Goal: Book appointment/travel/reservation

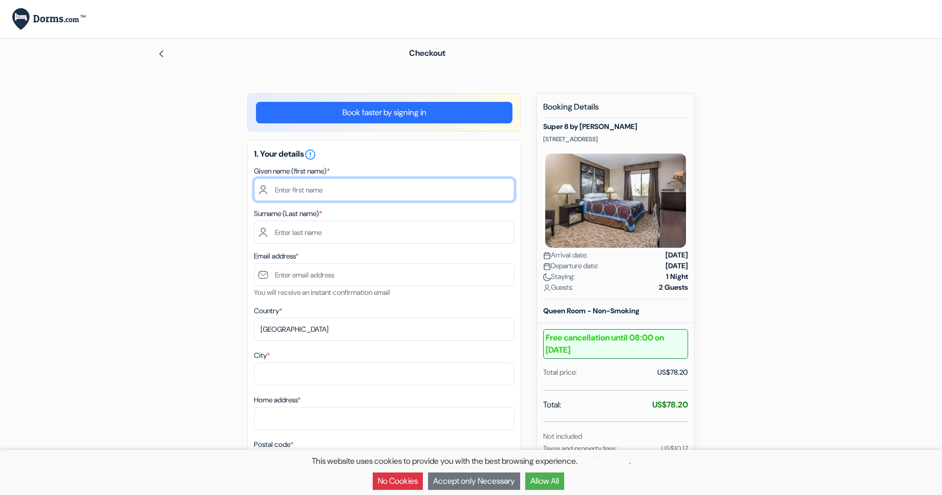
click at [351, 193] on input "text" at bounding box center [384, 189] width 261 height 23
type input "Mithcel"
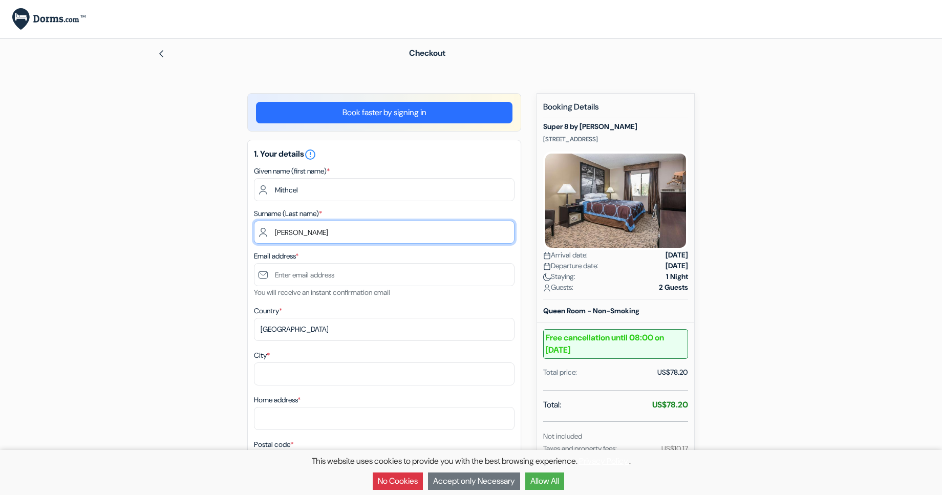
type input "vd Blom"
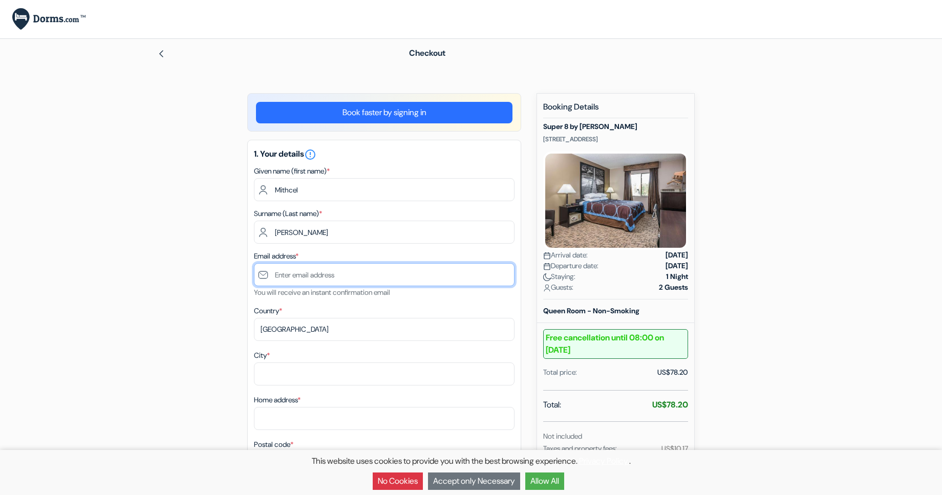
click at [324, 282] on input "text" at bounding box center [384, 274] width 261 height 23
paste input "[EMAIL_ADDRESS][DOMAIN_NAME]"
type input "[EMAIL_ADDRESS][DOMAIN_NAME]"
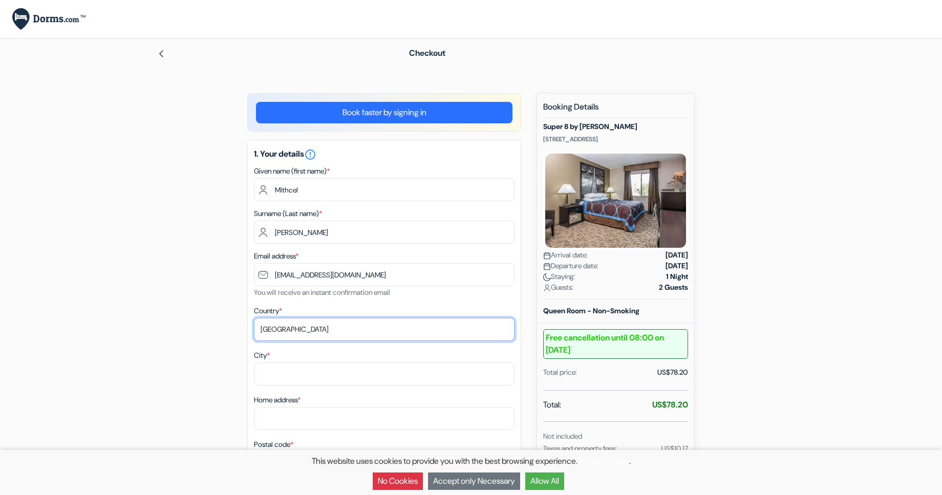
select select "nl"
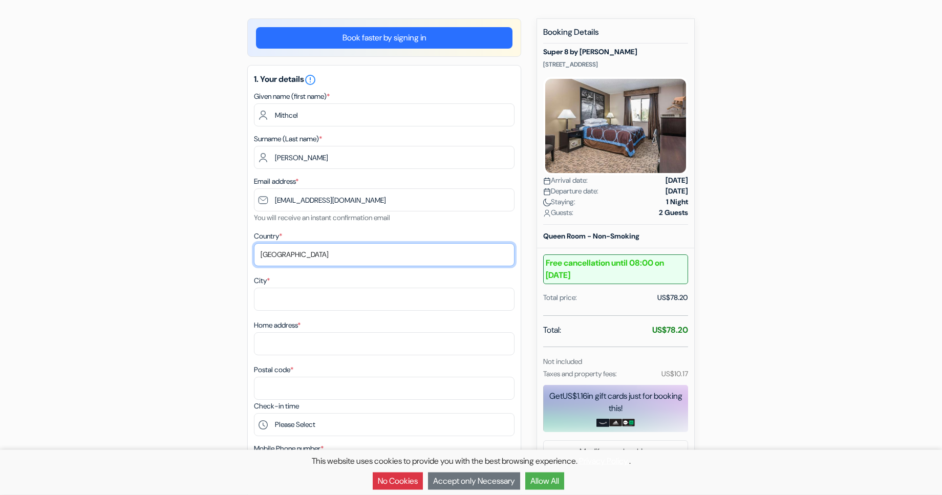
scroll to position [104, 0]
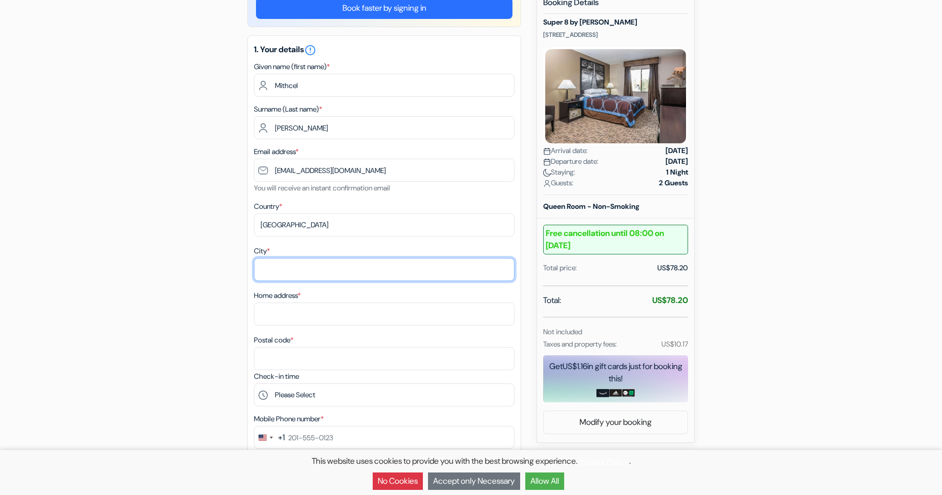
click at [304, 277] on input "City *" at bounding box center [384, 269] width 261 height 23
type input "Leiden"
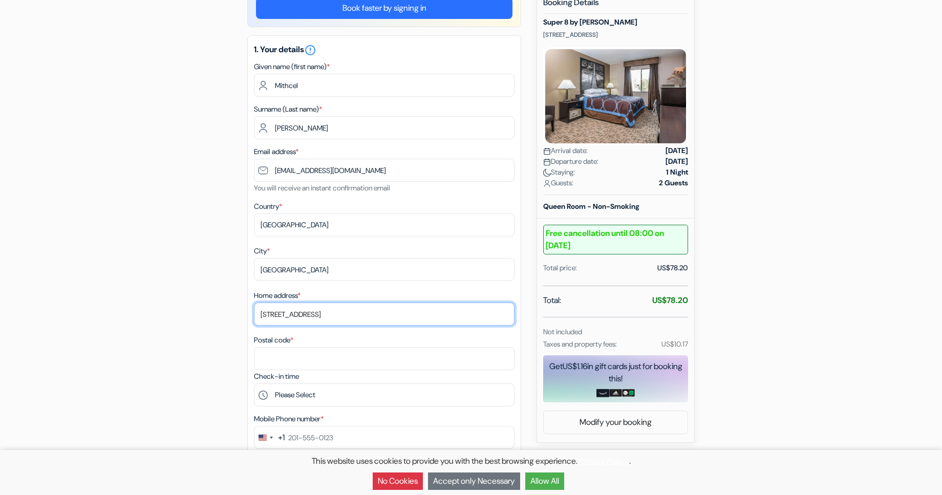
type input "Hooigracht 6"
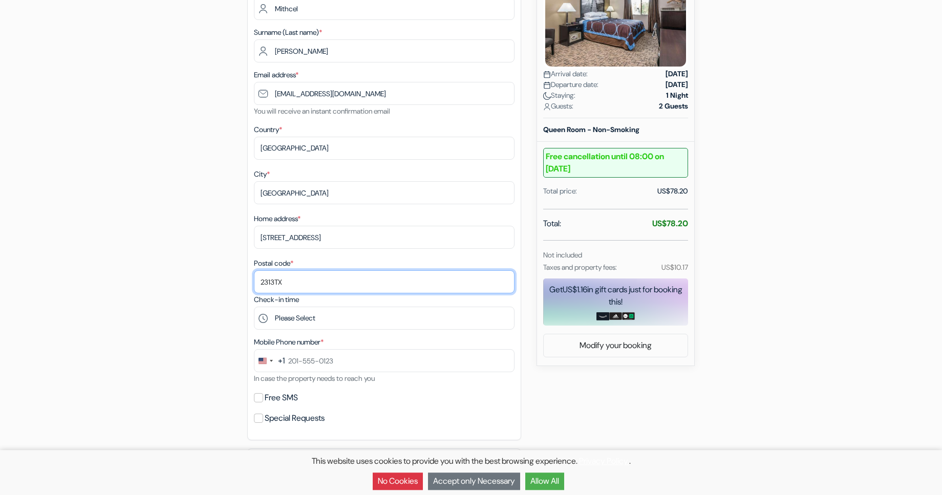
scroll to position [209, 0]
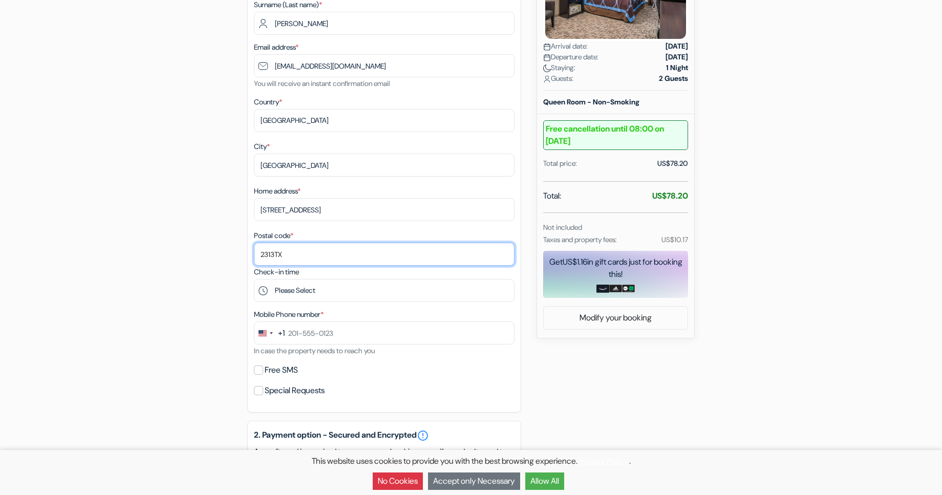
type input "2313TX"
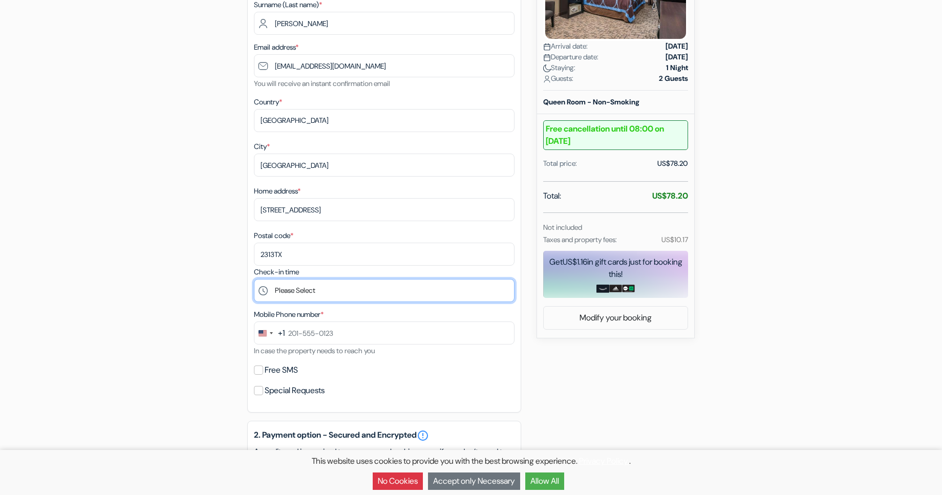
click at [254, 279] on select "Please Select 15:00 16:00 17:00 18:00 19:00 20:00 21:00 22:00 23:00 0:00" at bounding box center [384, 290] width 261 height 23
select select "20"
click option "20:00" at bounding box center [0, 0] width 0 height 0
click at [270, 331] on div "Change country, selected United States (+1)" at bounding box center [266, 333] width 22 height 22
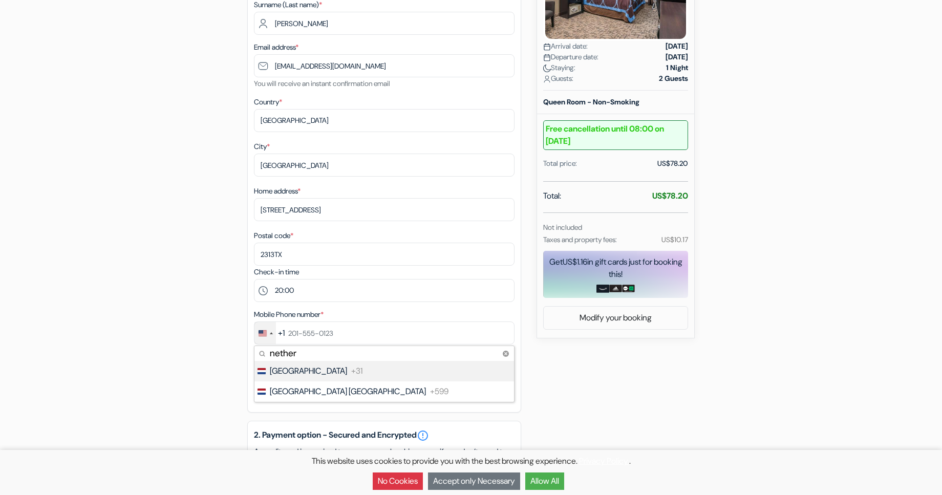
type input "nether"
click at [318, 375] on li "Netherlands +31" at bounding box center [384, 371] width 261 height 20
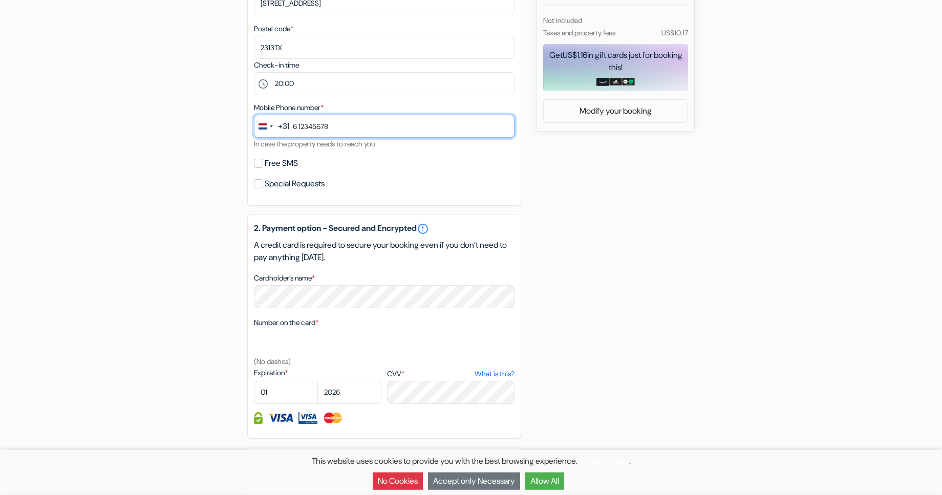
scroll to position [418, 0]
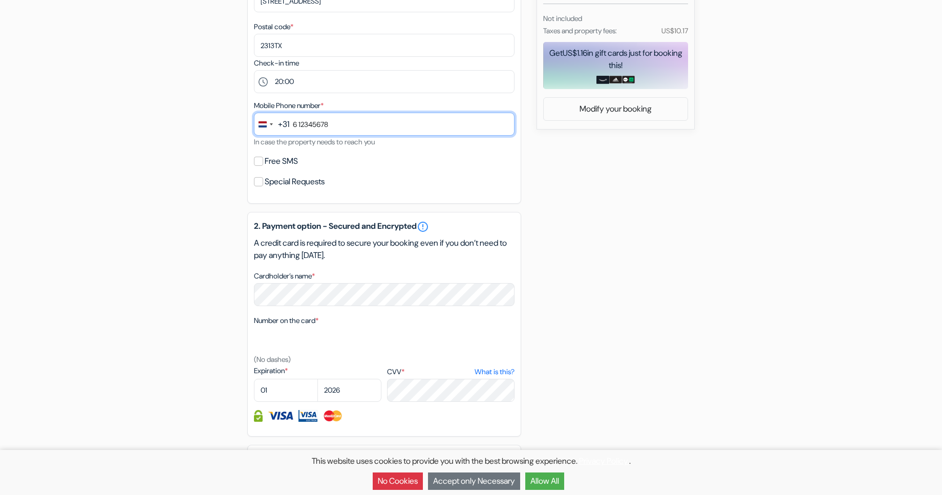
type input "6 12345678"
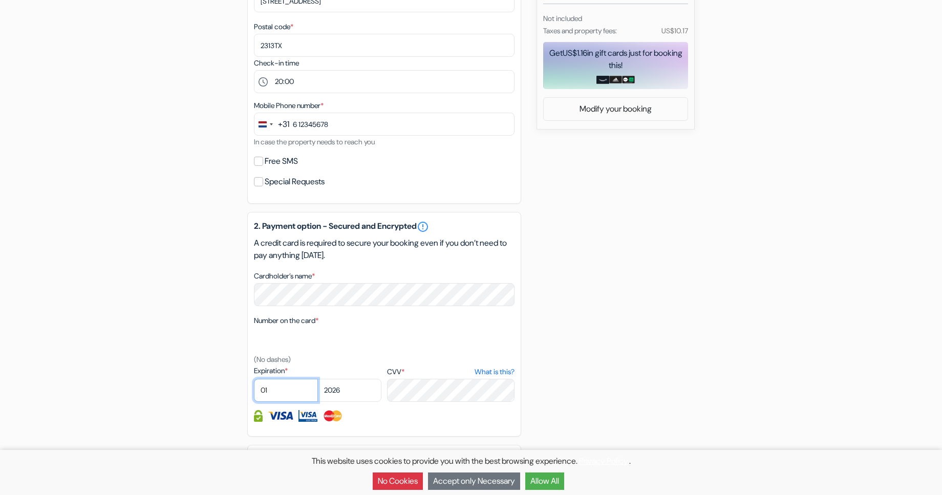
click at [254, 379] on select "01 02 03 04 05 06 07 08 09 10 11 12" at bounding box center [286, 390] width 64 height 23
select select "09"
click option "09" at bounding box center [0, 0] width 0 height 0
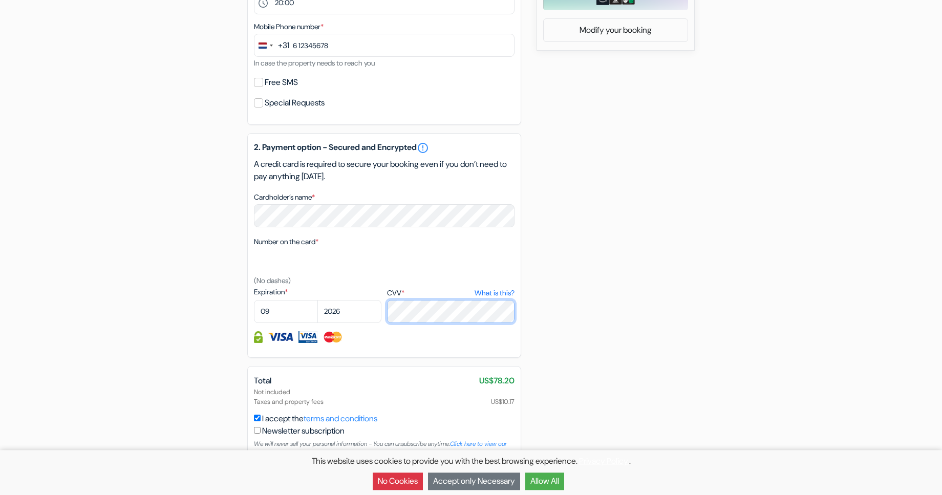
scroll to position [516, 0]
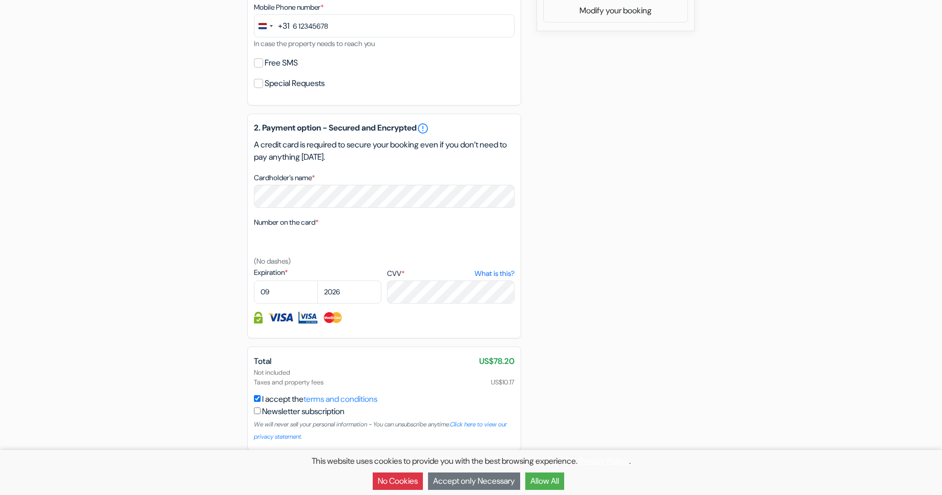
click at [628, 350] on div "add_box Super 8 by Wyndham Boise 2773 Elder Street, Boise, USA Property Details…" at bounding box center [471, 36] width 676 height 918
click at [400, 484] on button "No Cookies" at bounding box center [398, 481] width 50 height 17
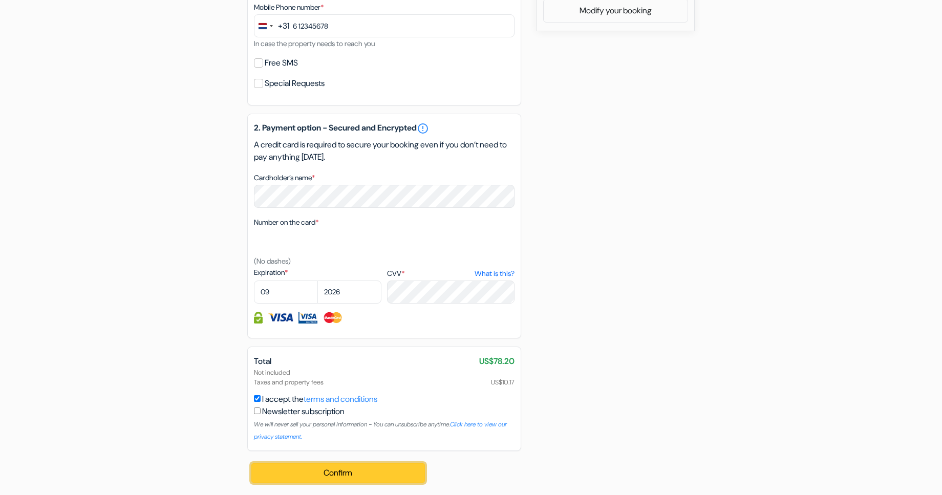
click at [396, 470] on button "Confirm Loading..." at bounding box center [338, 473] width 174 height 19
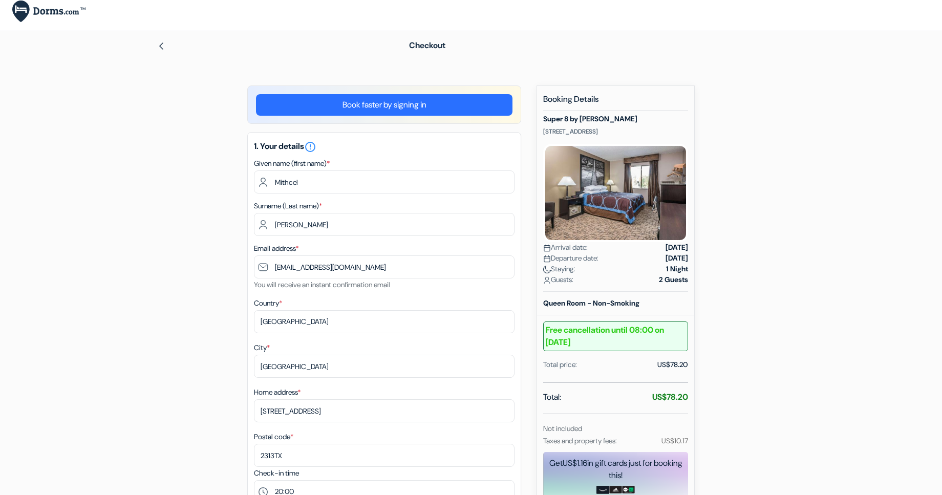
scroll to position [0, 0]
